Goal: Task Accomplishment & Management: Complete application form

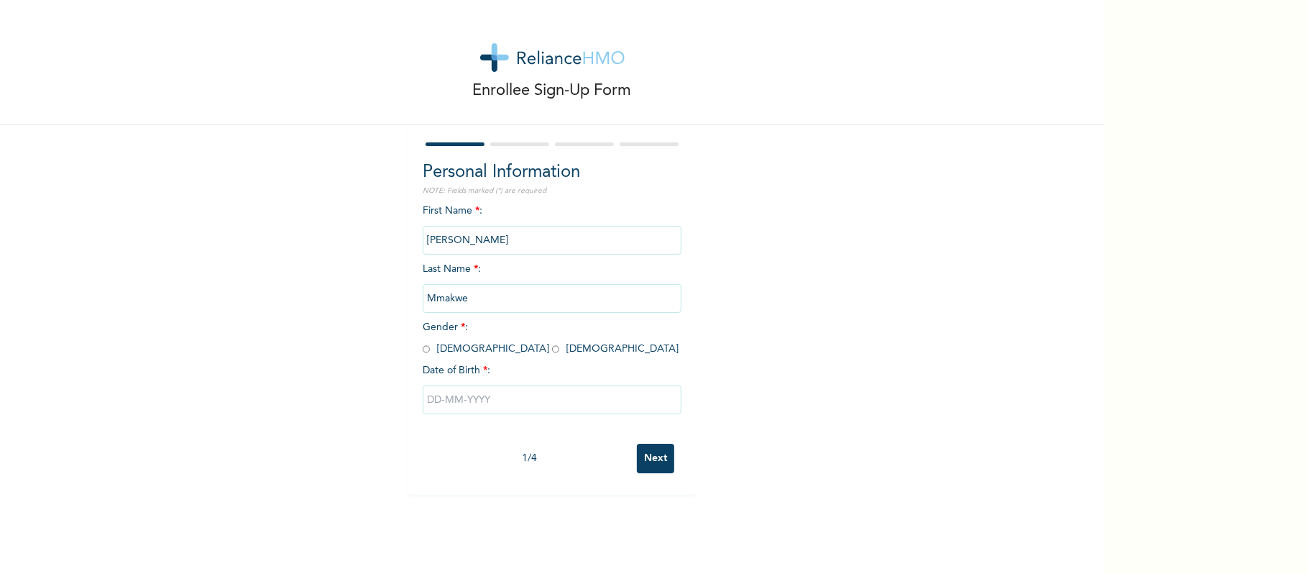
click at [455, 349] on span "Gender * : [DEMOGRAPHIC_DATA] [DEMOGRAPHIC_DATA]" at bounding box center [551, 338] width 256 height 32
click at [552, 349] on input "radio" at bounding box center [555, 349] width 7 height 14
radio input "true"
click at [552, 419] on div at bounding box center [552, 399] width 259 height 43
click at [545, 401] on input "text" at bounding box center [552, 399] width 259 height 29
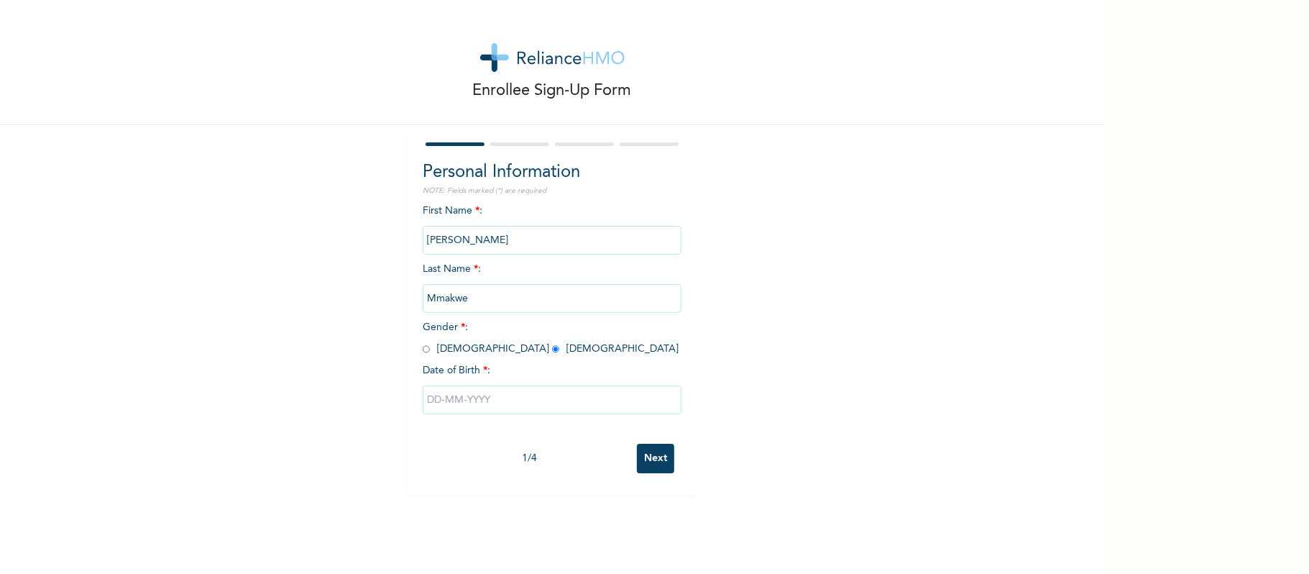
select select "7"
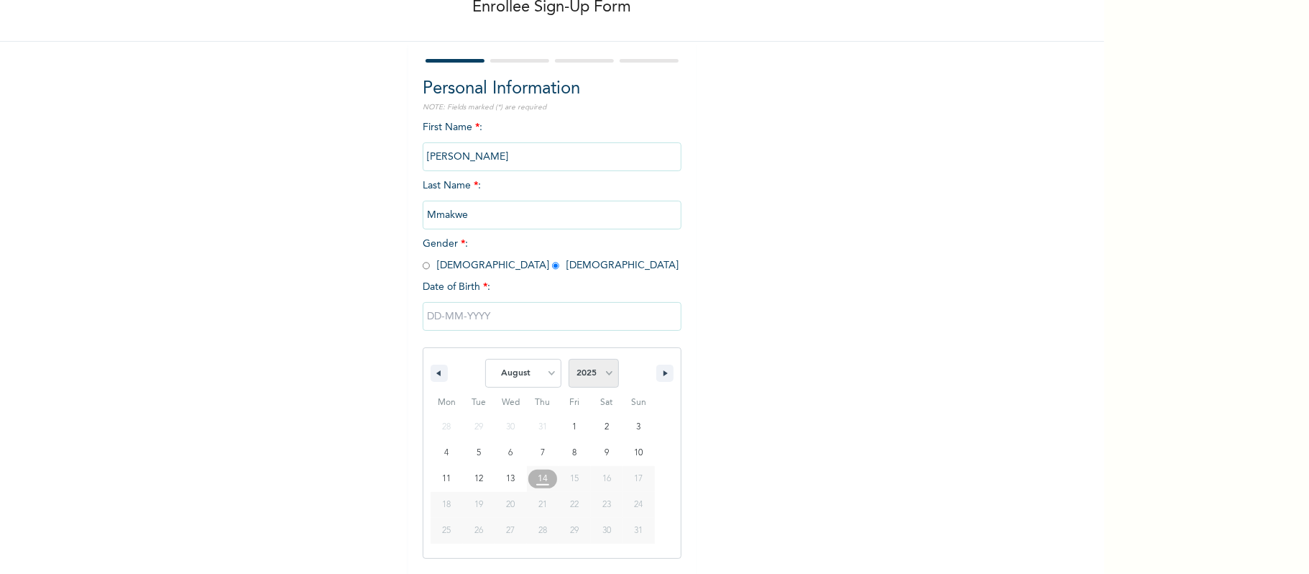
click at [598, 375] on select "2025 2024 2023 2022 2021 2020 2019 2018 2017 2016 2015 2014 2013 2012 2011 2010…" at bounding box center [594, 373] width 50 height 29
click at [581, 385] on select "2025 2024 2023 2022 2021 2020 2019 2018 2017 2016 2015 2014 2013 2012 2011 2010…" at bounding box center [594, 373] width 50 height 29
click at [582, 375] on select "2025 2024 2023 2022 2021 2020 2019 2018 2017 2016 2015 2014 2013 2012 2011 2010…" at bounding box center [594, 373] width 50 height 29
select select "2000"
click at [569, 360] on select "2025 2024 2023 2022 2021 2020 2019 2018 2017 2016 2015 2014 2013 2012 2011 2010…" at bounding box center [594, 373] width 50 height 29
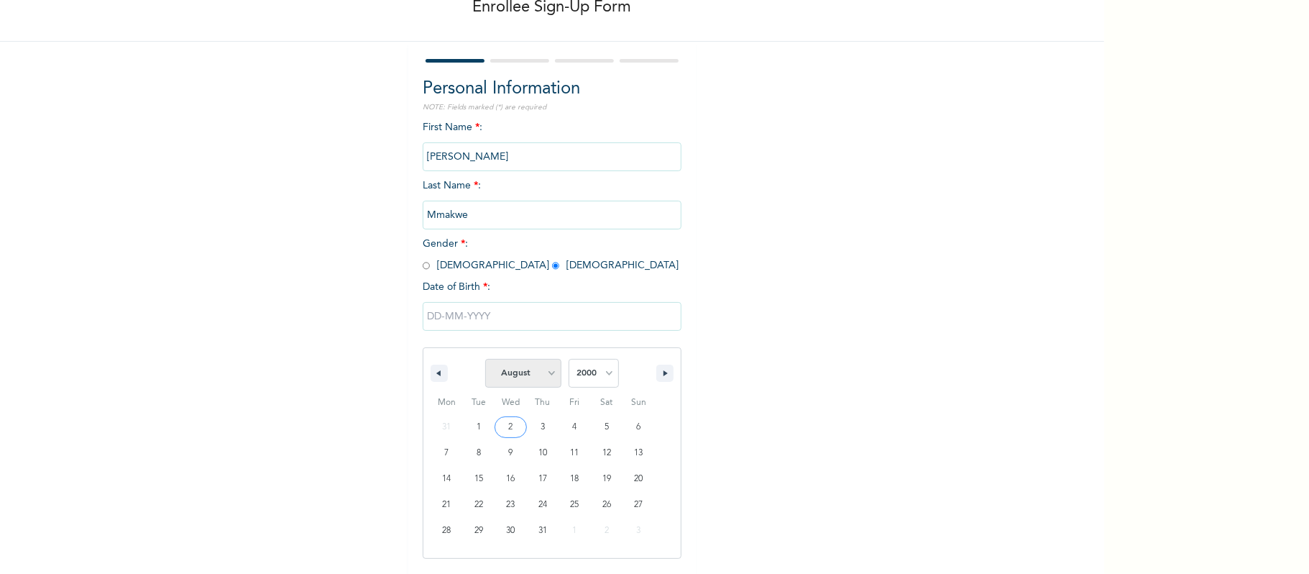
click at [521, 366] on select "January February March April May June July August September October November De…" at bounding box center [523, 373] width 76 height 29
select select "1"
click at [485, 360] on select "January February March April May June July August September October November De…" at bounding box center [523, 373] width 76 height 29
type input "[DATE]"
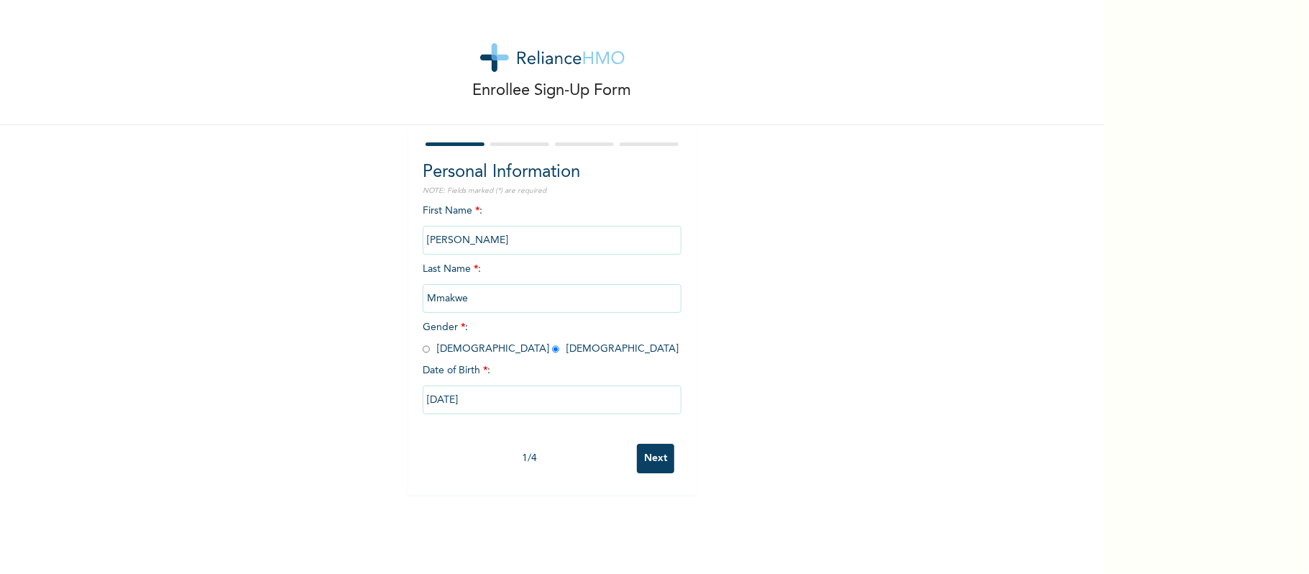
scroll to position [0, 0]
click at [648, 447] on input "Next" at bounding box center [655, 458] width 37 height 29
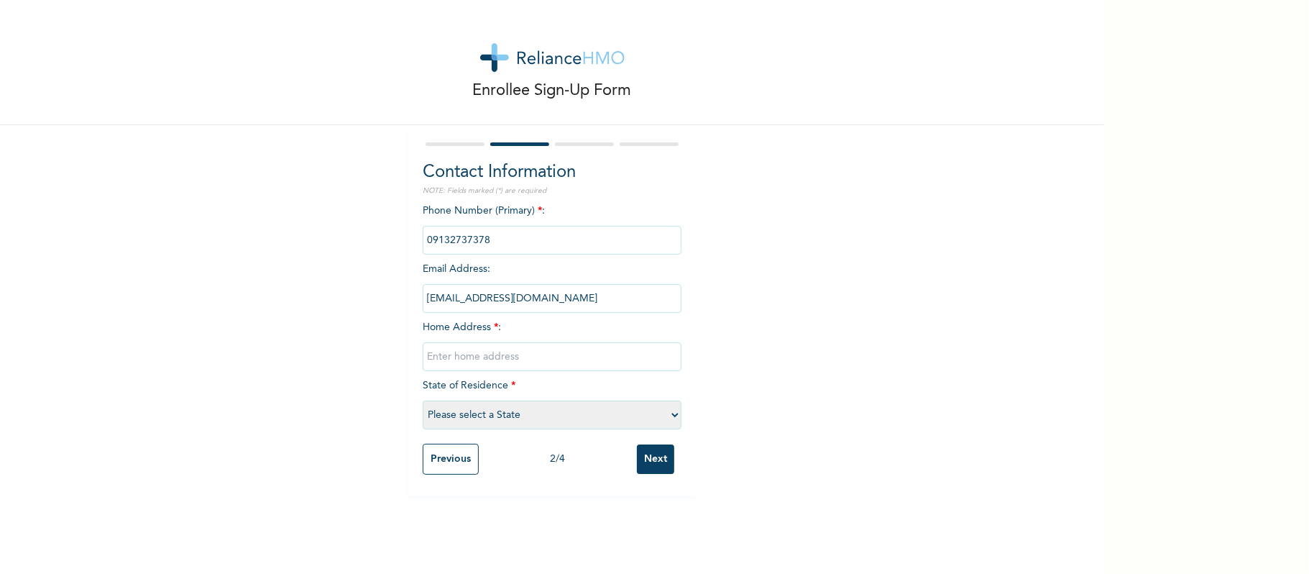
click at [510, 357] on input "text" at bounding box center [552, 356] width 259 height 29
type input "[GEOGRAPHIC_DATA]"
click at [553, 406] on select "Please select a State [PERSON_NAME] (FCT) [PERSON_NAME] Ibom [GEOGRAPHIC_DATA] …" at bounding box center [552, 415] width 259 height 29
select select "25"
click at [423, 401] on select "Please select a State [PERSON_NAME] (FCT) [PERSON_NAME] Ibom [GEOGRAPHIC_DATA] …" at bounding box center [552, 415] width 259 height 29
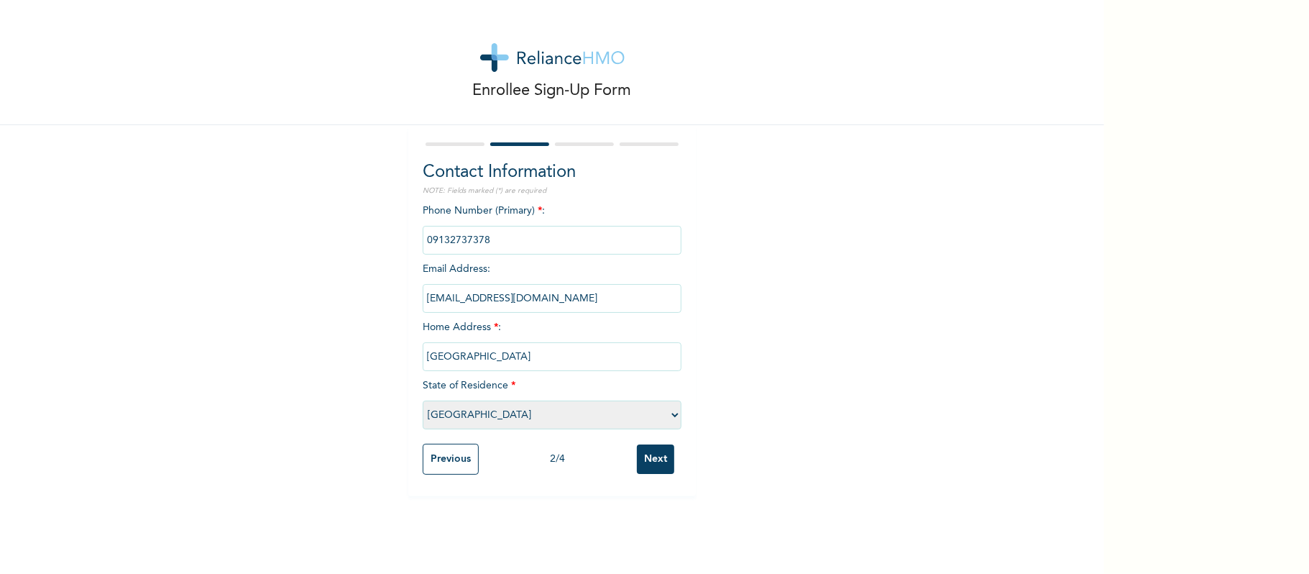
click at [634, 438] on div "Previous 2 / 4 Next" at bounding box center [552, 458] width 259 height 45
click at [645, 460] on input "Next" at bounding box center [655, 458] width 37 height 29
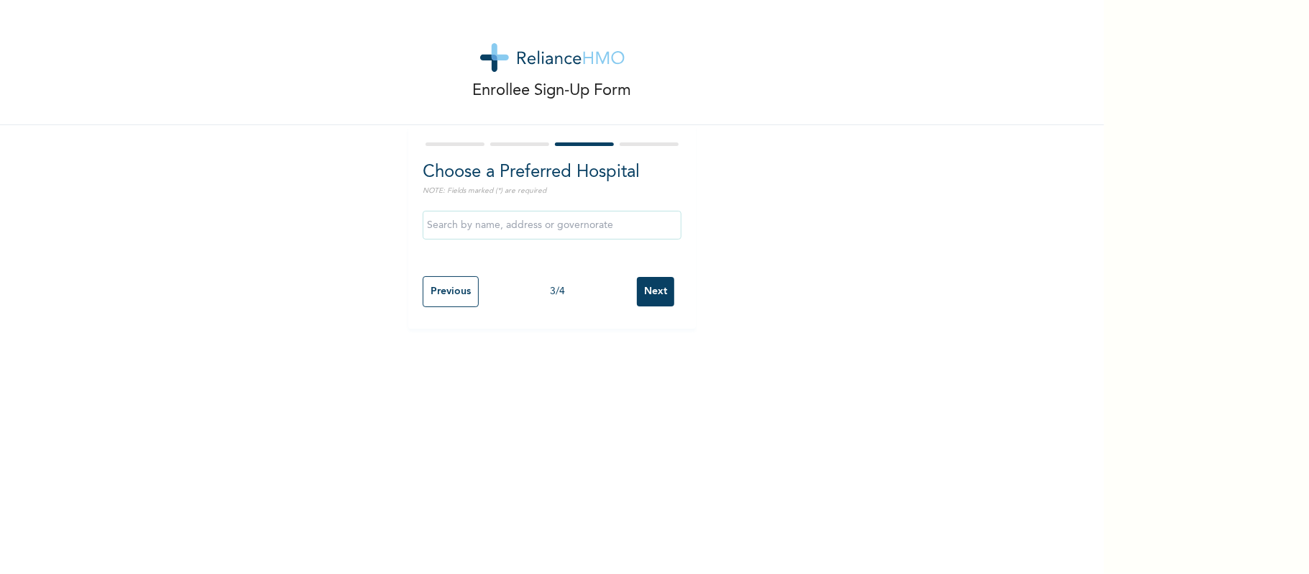
click at [662, 289] on input "Next" at bounding box center [655, 291] width 37 height 29
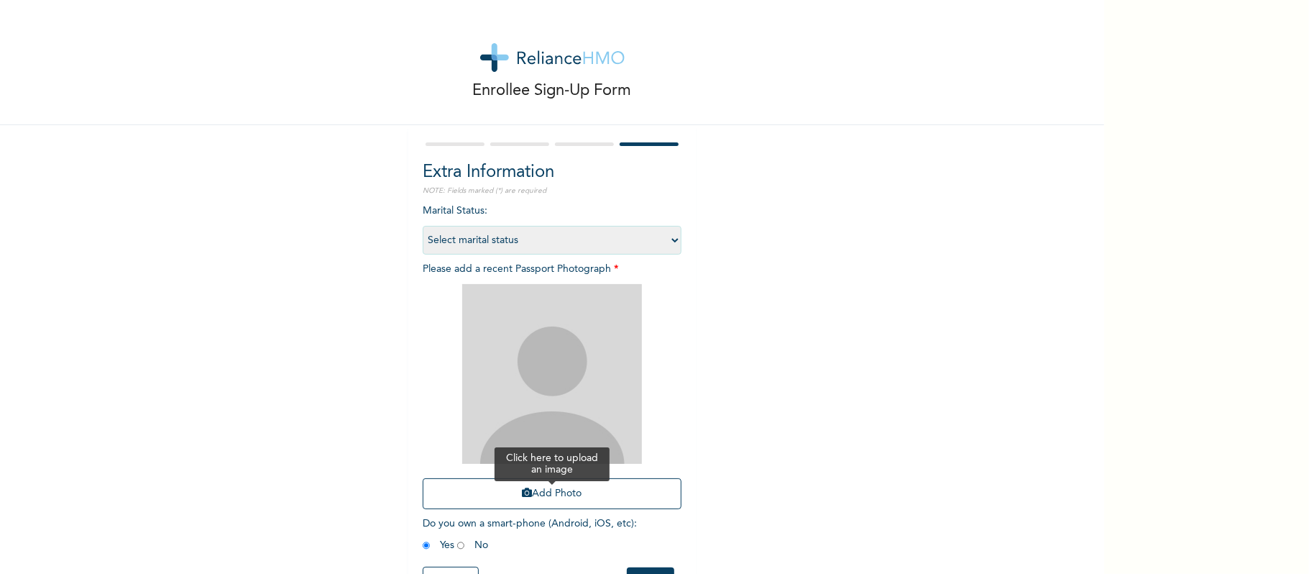
click at [565, 490] on button "Add Photo" at bounding box center [552, 493] width 259 height 31
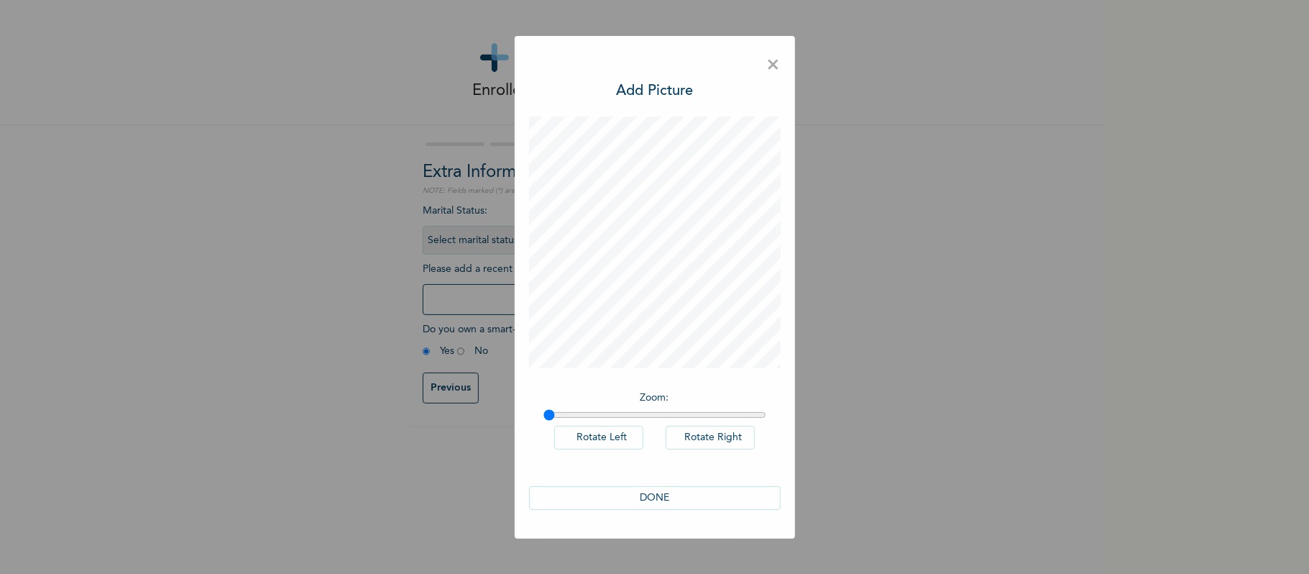
click at [667, 492] on button "DONE" at bounding box center [655, 498] width 252 height 24
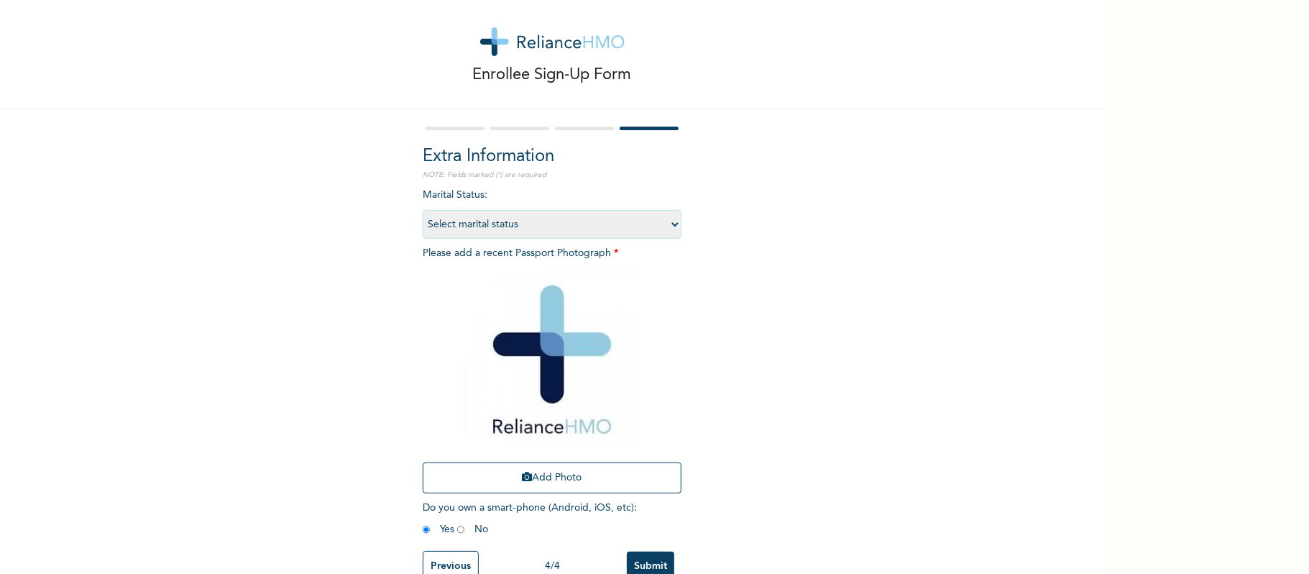
scroll to position [60, 0]
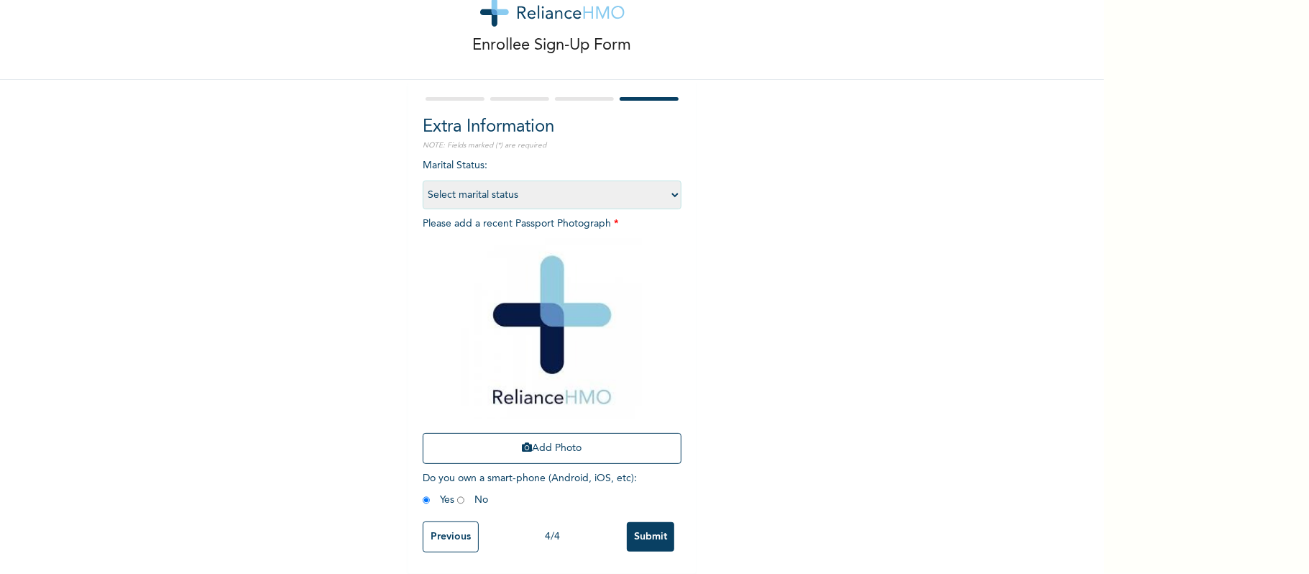
click at [650, 522] on input "Submit" at bounding box center [650, 536] width 47 height 29
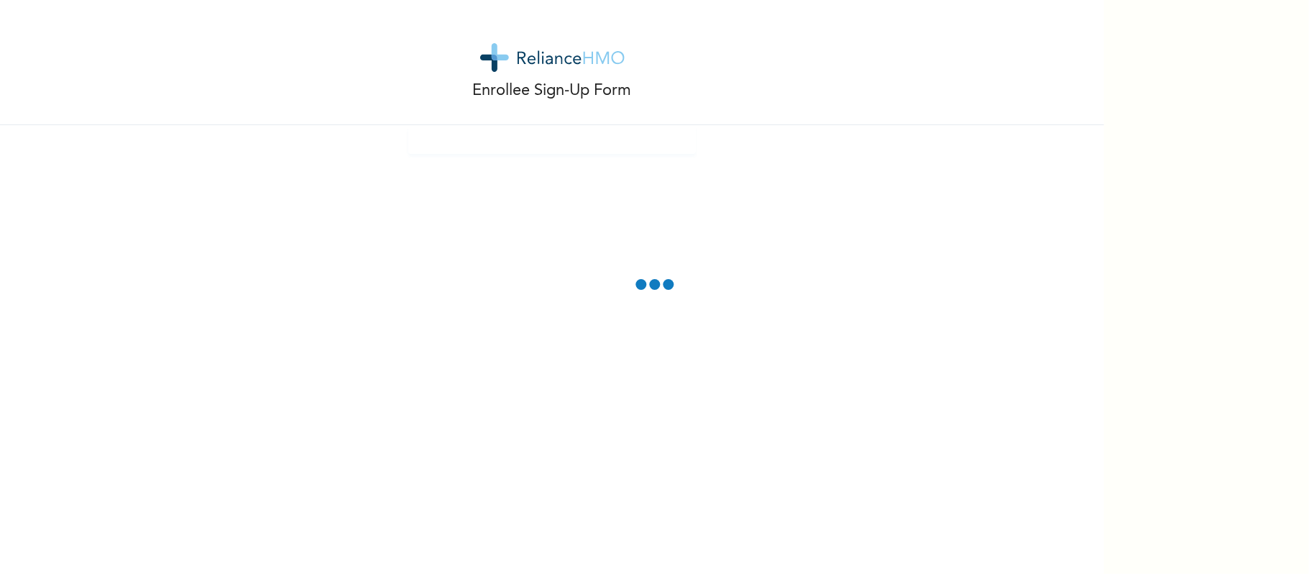
scroll to position [0, 0]
